Goal: Transaction & Acquisition: Purchase product/service

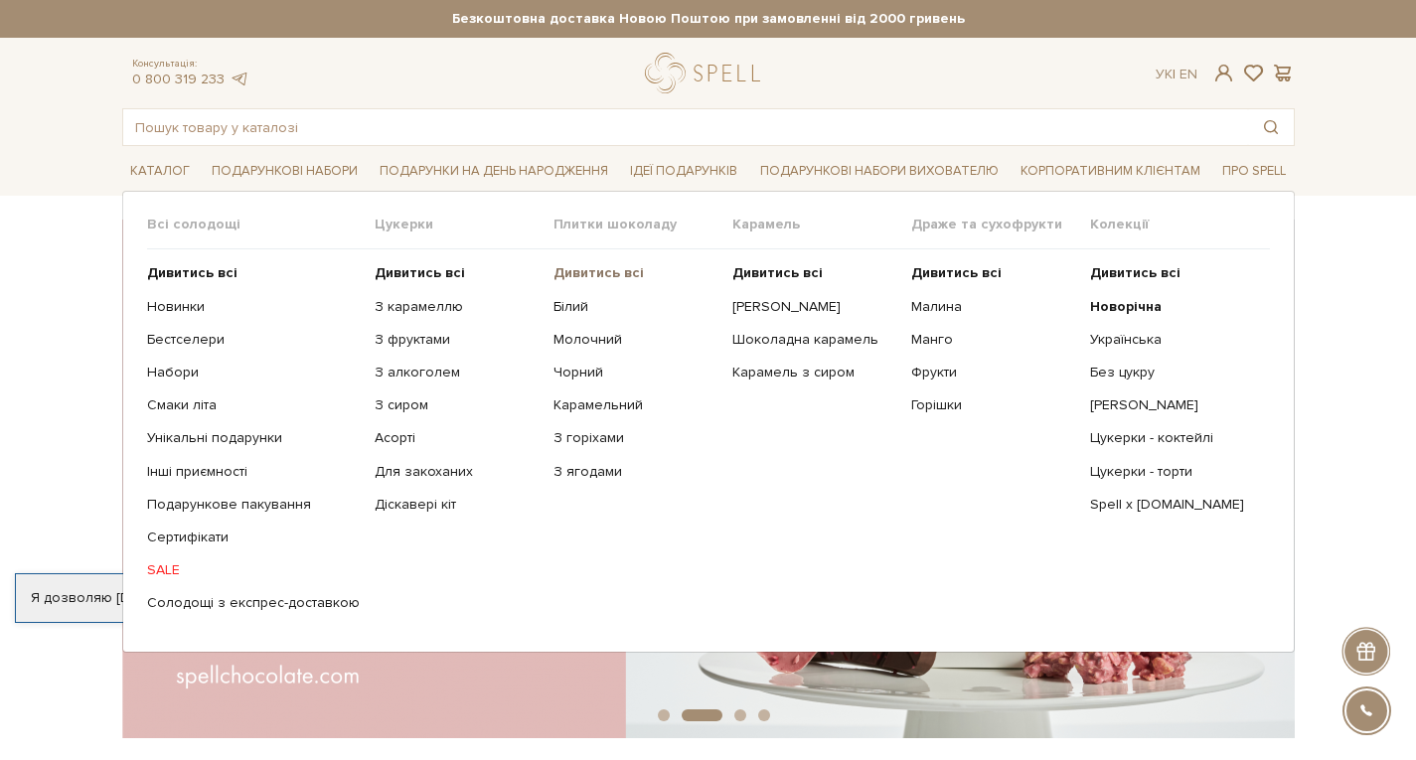
click at [561, 267] on b "Дивитись всі" at bounding box center [598, 272] width 90 height 17
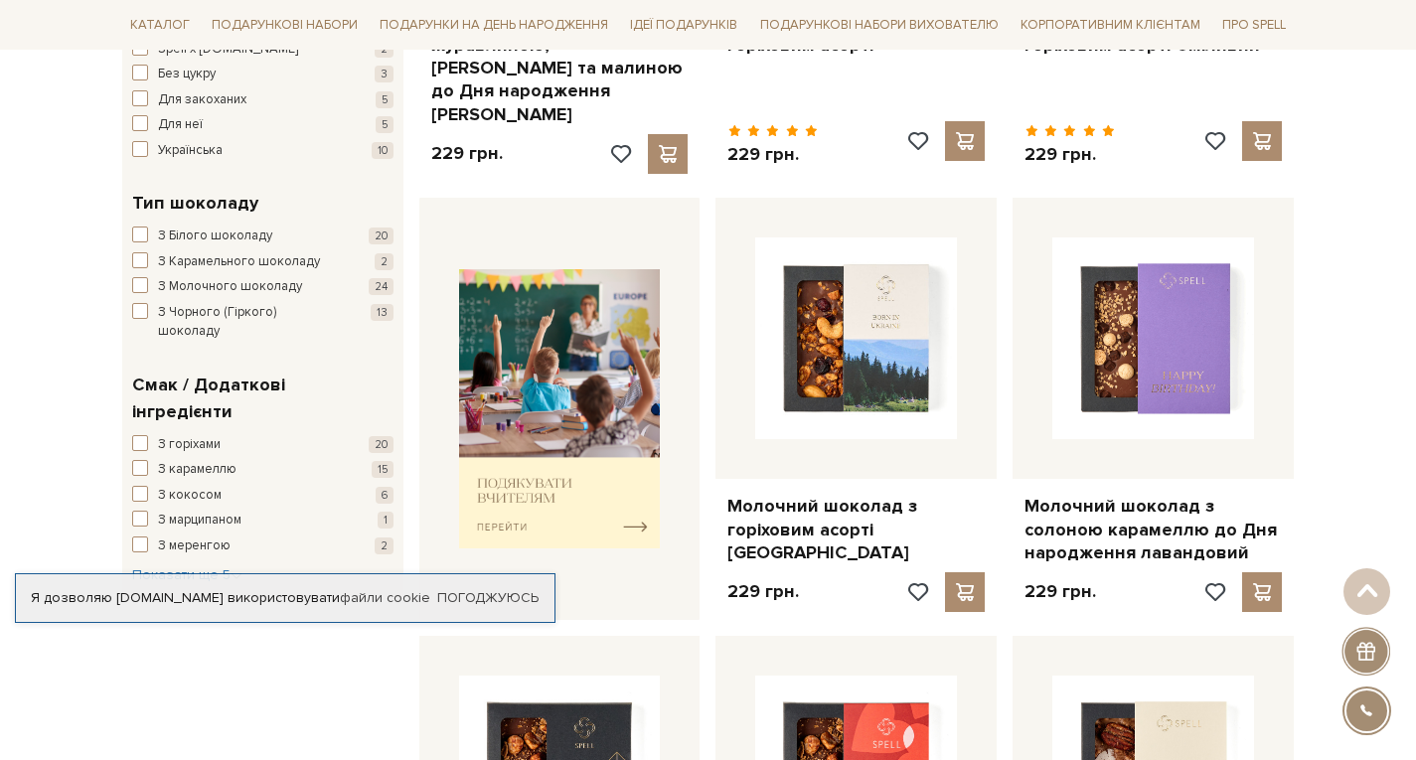
scroll to position [670, 0]
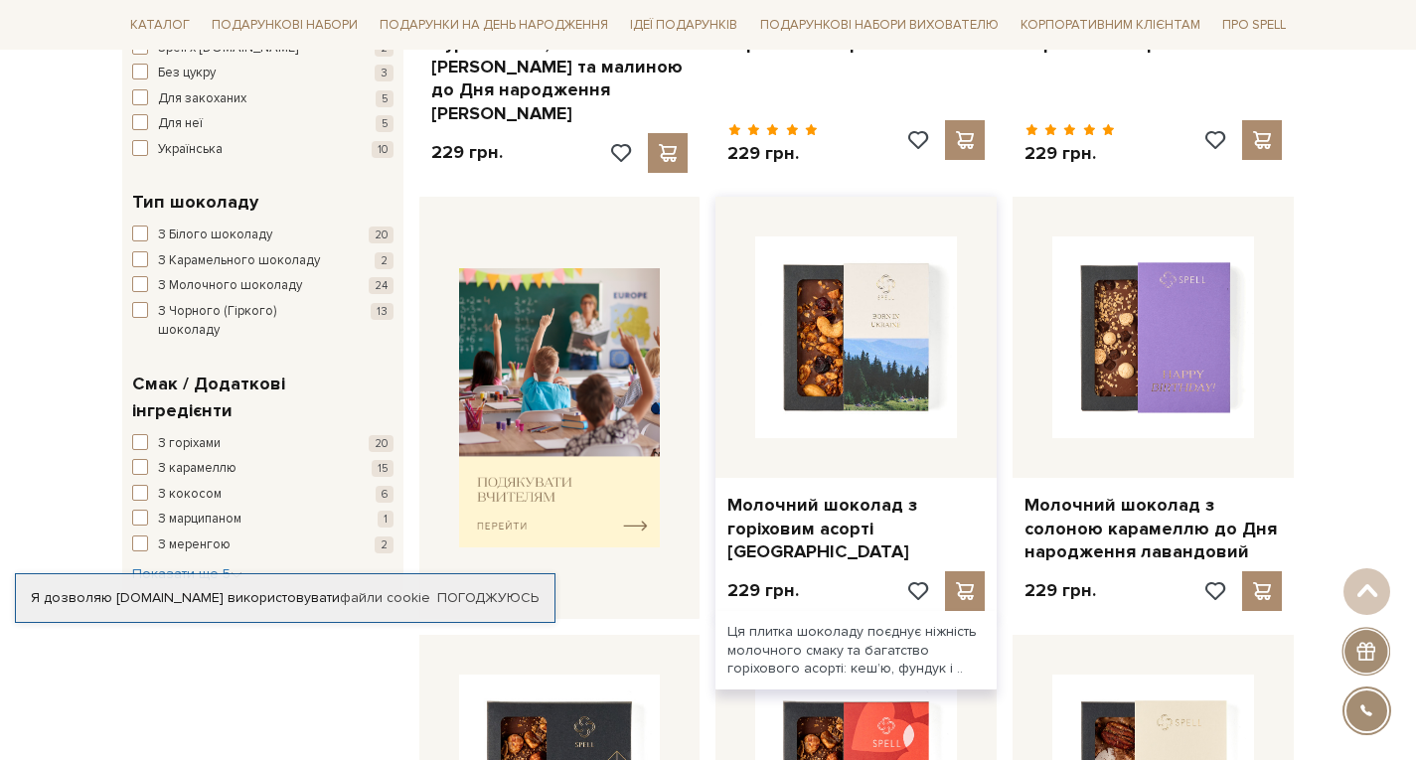
click at [878, 307] on img at bounding box center [856, 337] width 202 height 202
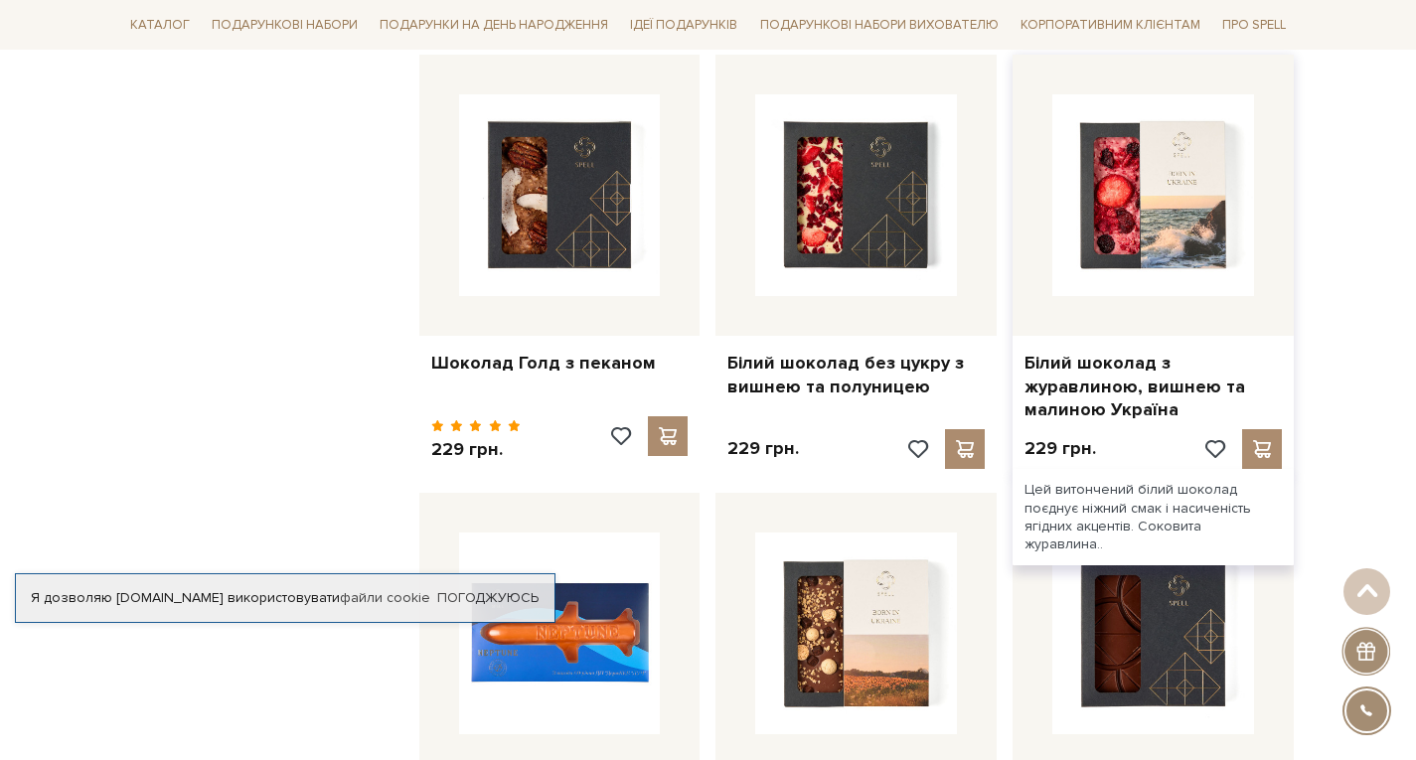
scroll to position [1987, 0]
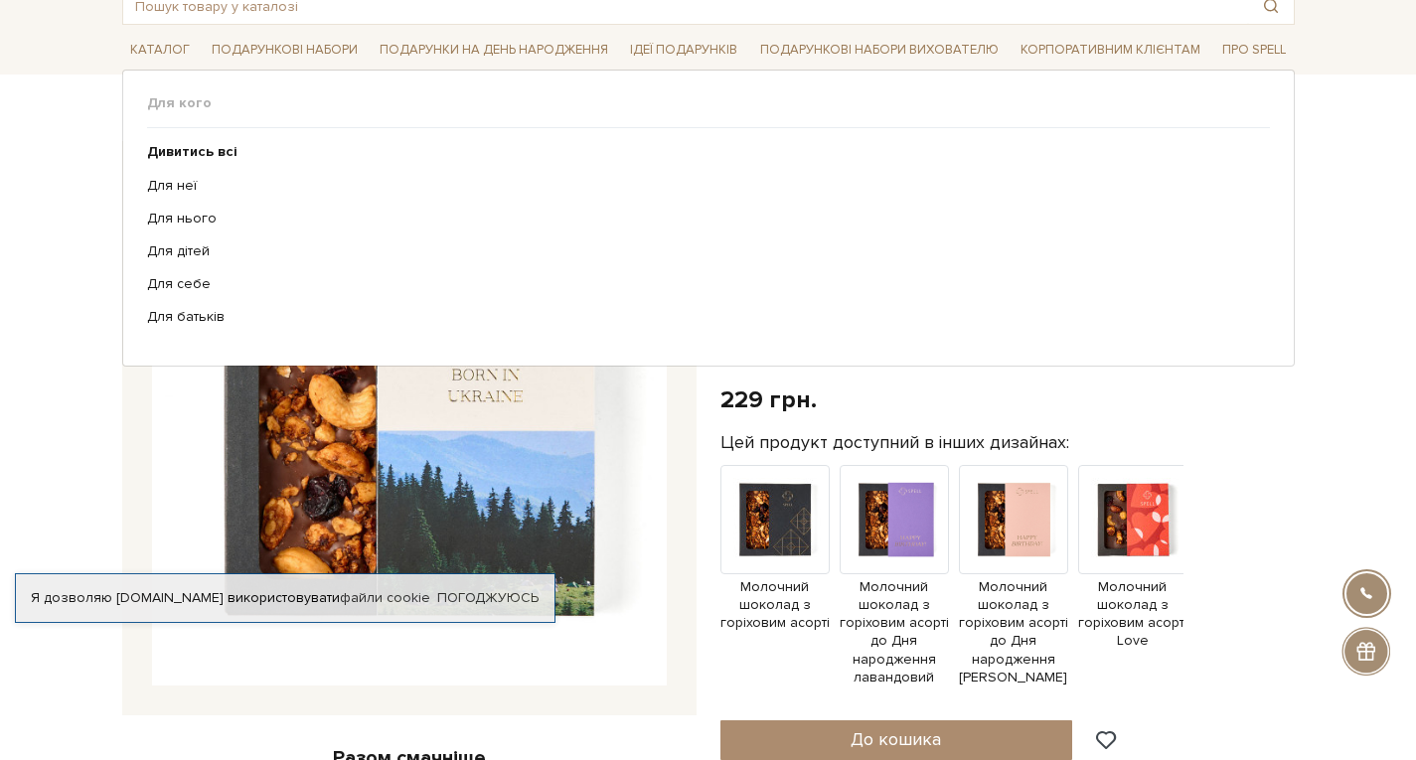
scroll to position [122, 0]
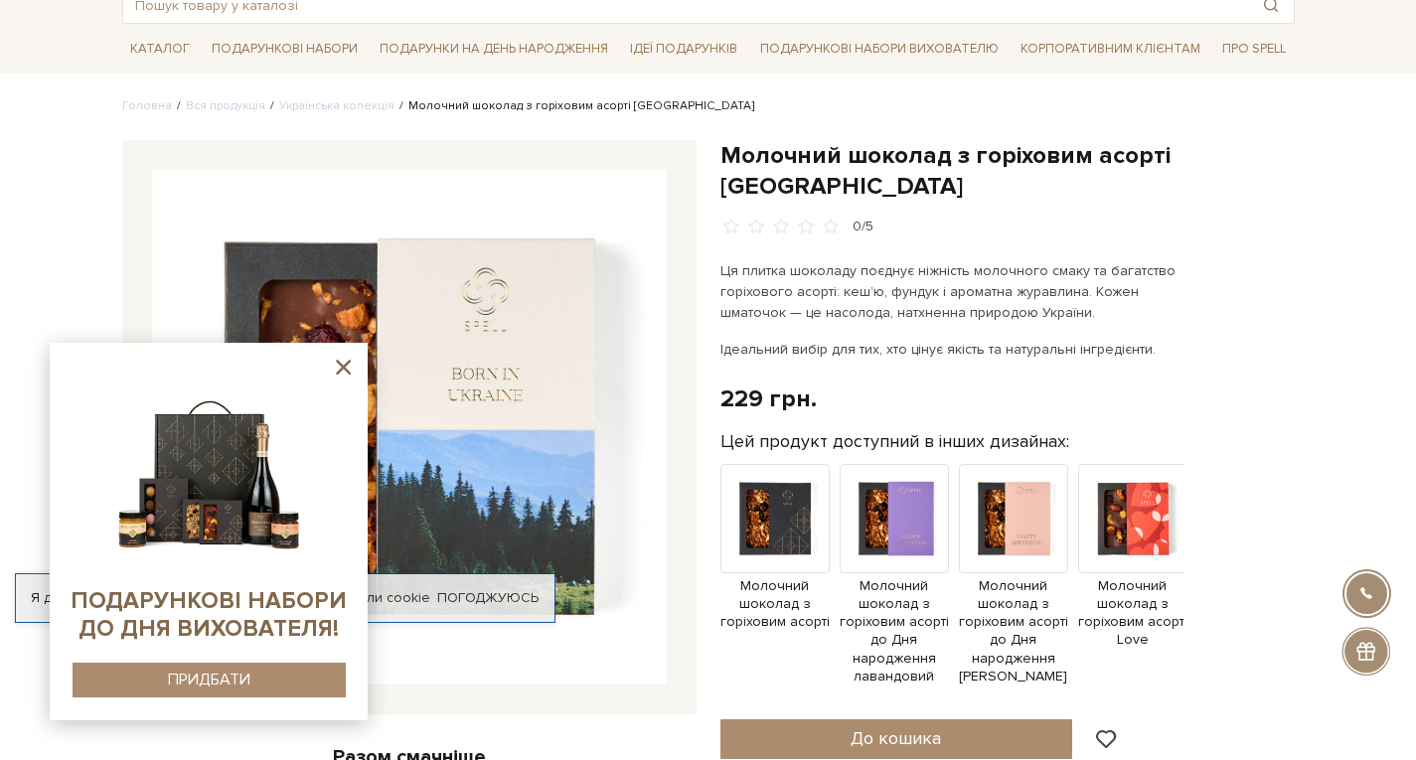
click at [355, 371] on icon at bounding box center [343, 367] width 25 height 25
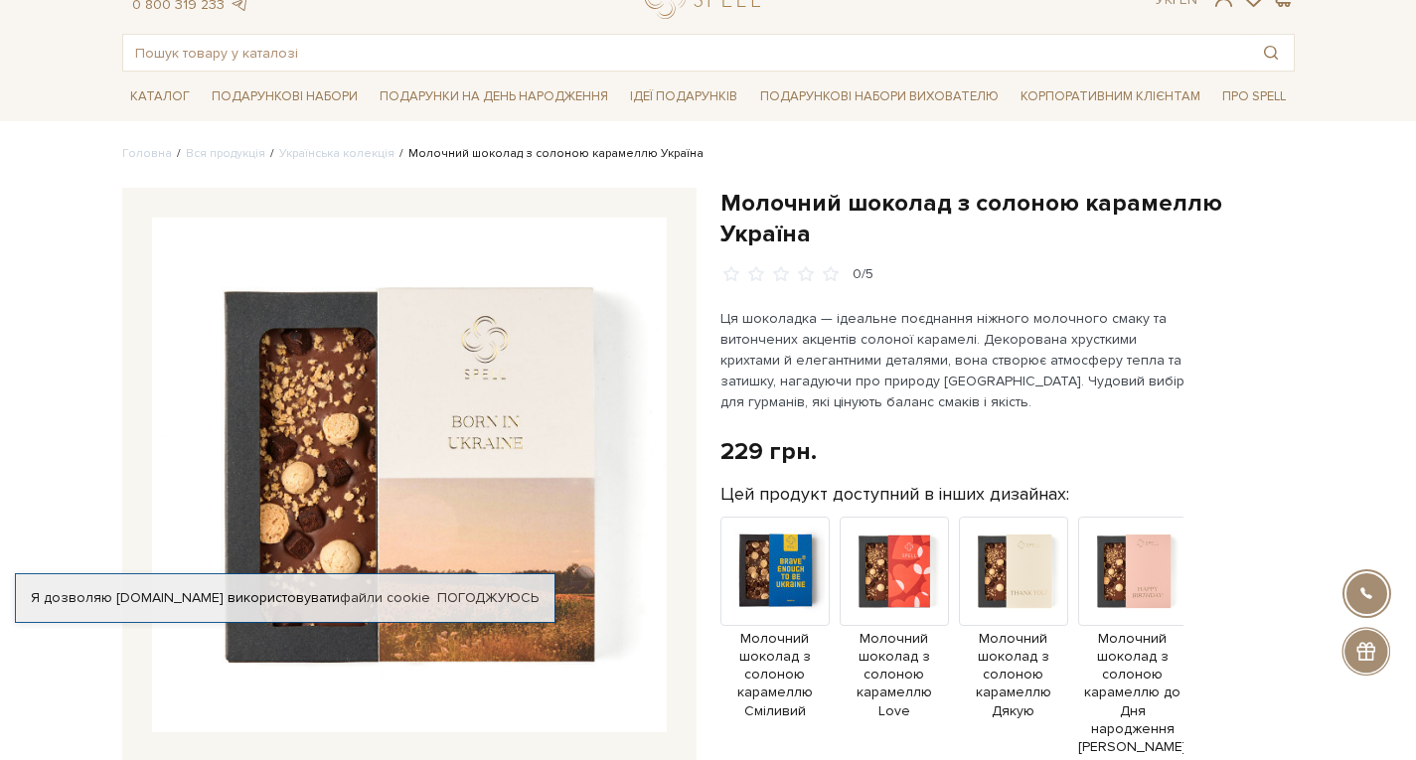
scroll to position [108, 0]
